Goal: Task Accomplishment & Management: Complete application form

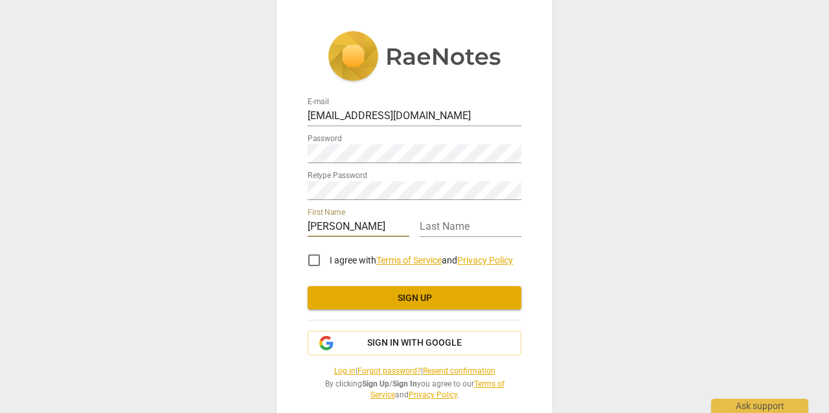
type input "[PERSON_NAME]"
click at [316, 258] on input "I agree with Terms of Service and Privacy Policy" at bounding box center [314, 260] width 31 height 31
checkbox input "true"
click at [500, 307] on button "Sign up" at bounding box center [415, 297] width 214 height 23
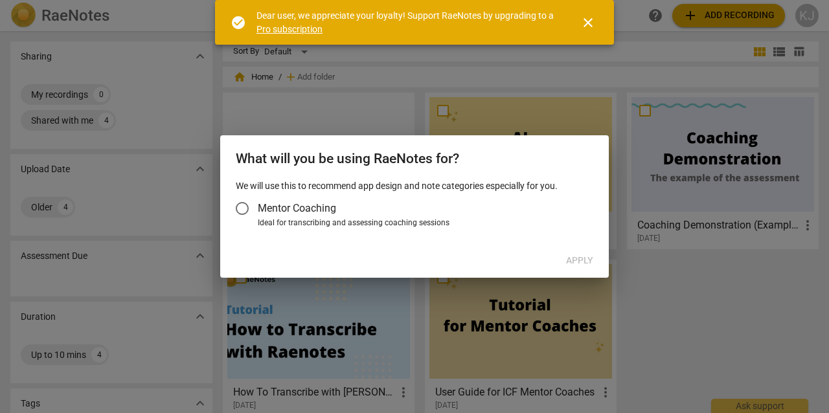
click at [246, 209] on input "Mentor Coaching" at bounding box center [242, 208] width 31 height 31
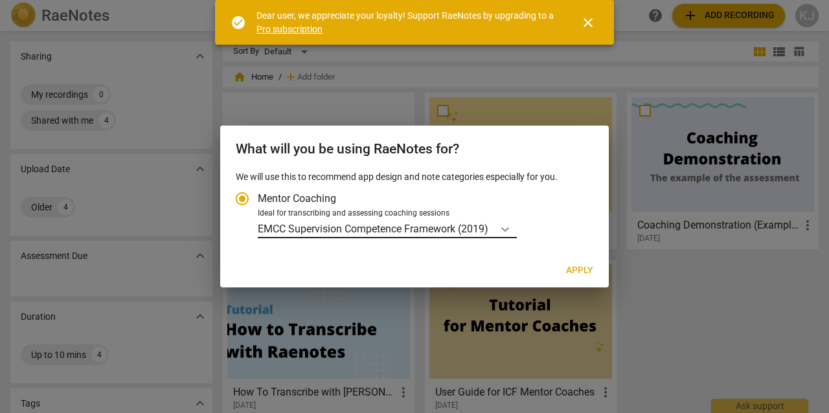
click at [507, 227] on icon "Account type" at bounding box center [505, 229] width 13 height 13
click at [0, 0] on input "Ideal for transcribing and assessing coaching sessions EMCC Supervision Compete…" at bounding box center [0, 0] width 0 height 0
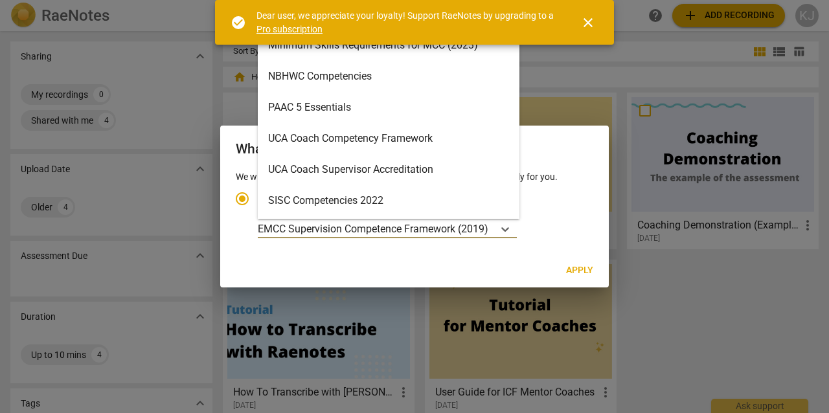
scroll to position [308, 0]
click at [360, 202] on div "SISC Competencies 2022" at bounding box center [389, 200] width 262 height 31
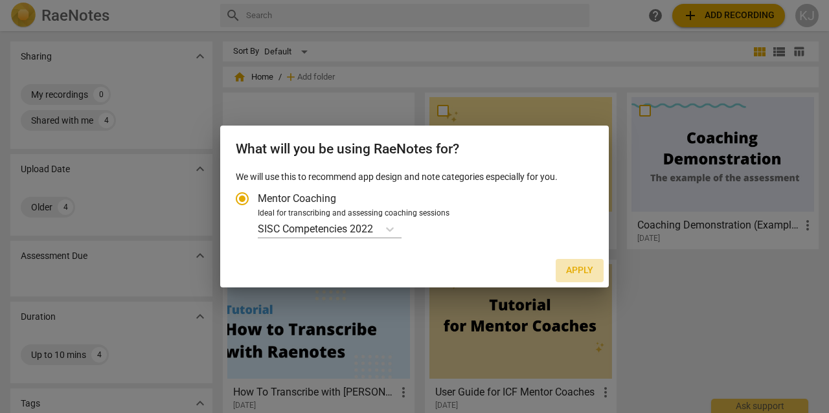
click at [584, 267] on span "Apply" at bounding box center [579, 270] width 27 height 13
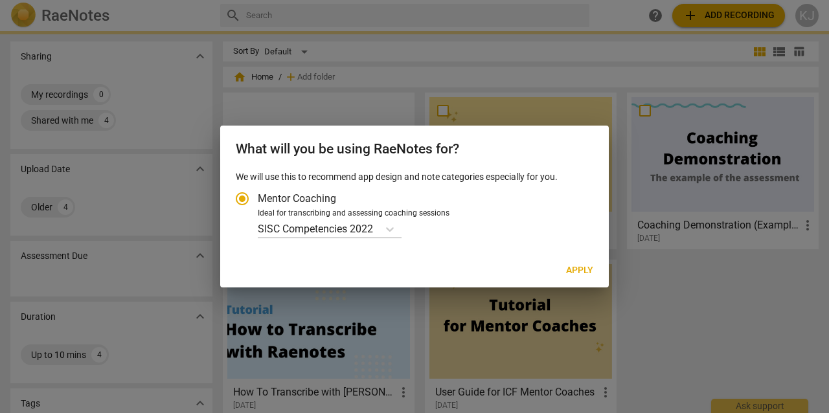
radio input "false"
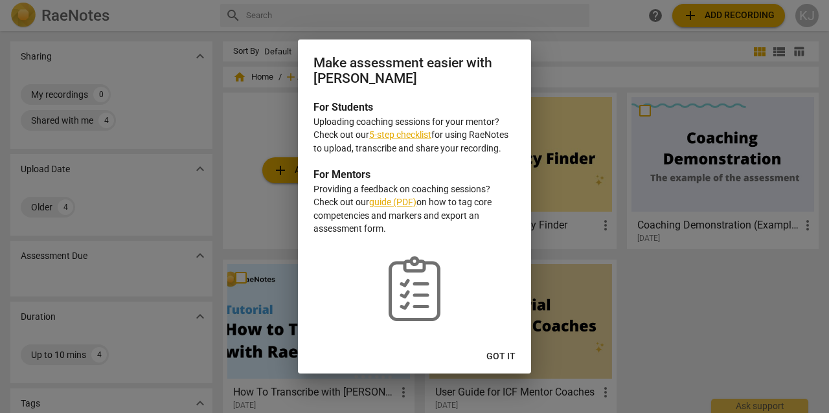
click at [402, 133] on link "5-step checklist" at bounding box center [400, 135] width 62 height 10
